Goal: Information Seeking & Learning: Find specific fact

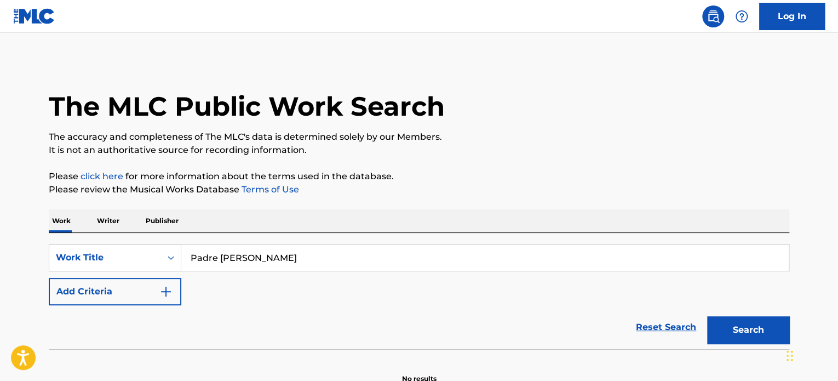
type input "Padre [PERSON_NAME]"
click at [707, 316] on button "Search" at bounding box center [748, 329] width 82 height 27
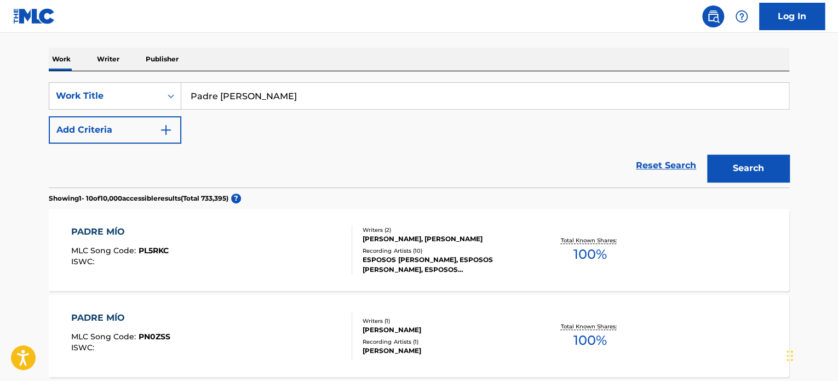
scroll to position [261, 0]
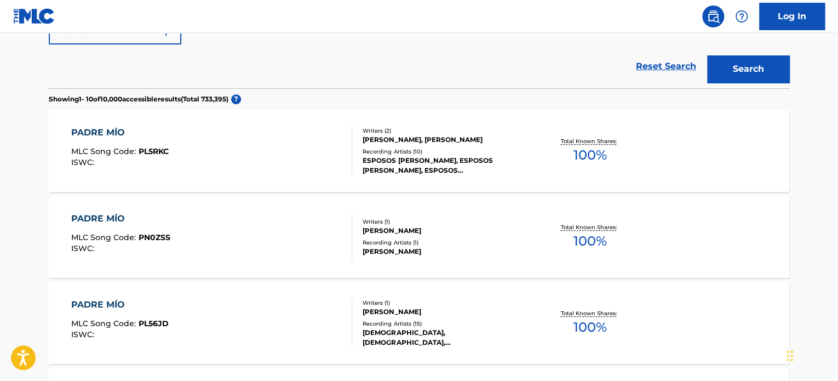
click at [546, 168] on div "PADRE MÍO MLC Song Code : PL5RKC ISWC : Writers ( 2 ) [PERSON_NAME], [PERSON_NA…" at bounding box center [419, 151] width 741 height 82
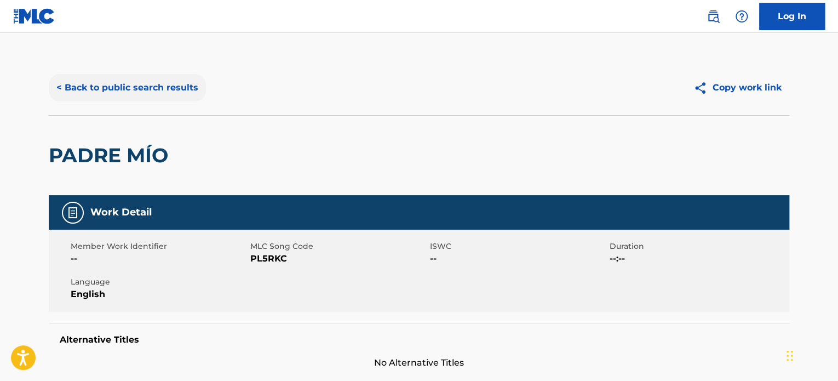
click at [76, 89] on button "< Back to public search results" at bounding box center [127, 87] width 157 height 27
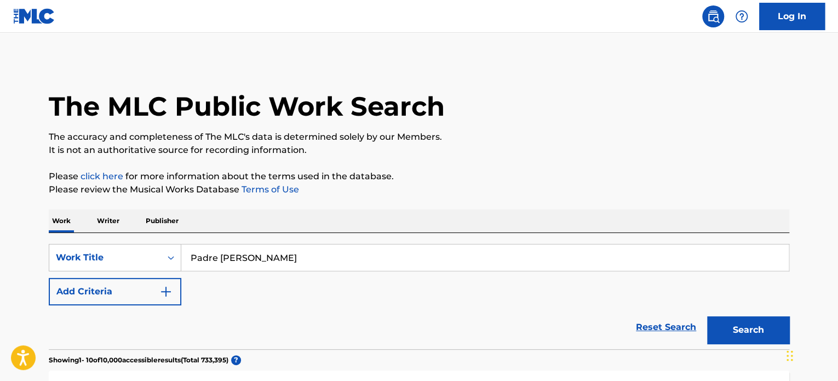
drag, startPoint x: 311, startPoint y: 262, endPoint x: 239, endPoint y: 261, distance: 71.8
click at [239, 261] on input "Padre [PERSON_NAME]" at bounding box center [484, 257] width 607 height 26
type input "Padre [PERSON_NAME]"
click at [778, 334] on button "Search" at bounding box center [748, 329] width 82 height 27
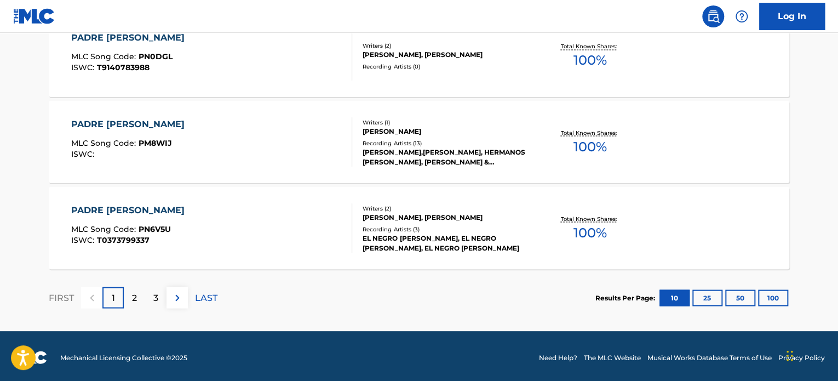
scroll to position [960, 0]
